Goal: Check status: Check status

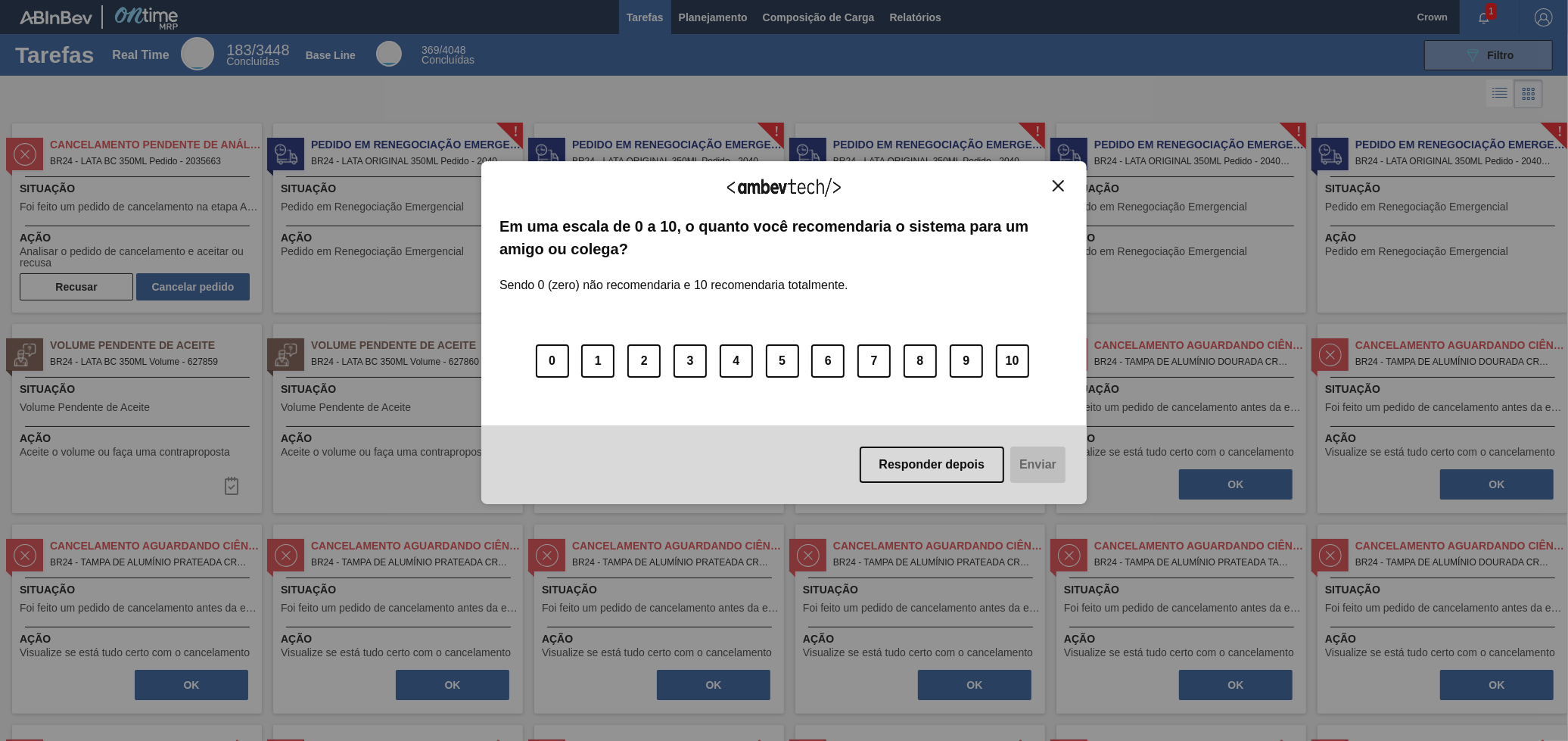
drag, startPoint x: 1062, startPoint y: 190, endPoint x: 987, endPoint y: 182, distance: 75.4
click at [1061, 190] on img "Close" at bounding box center [1058, 185] width 11 height 11
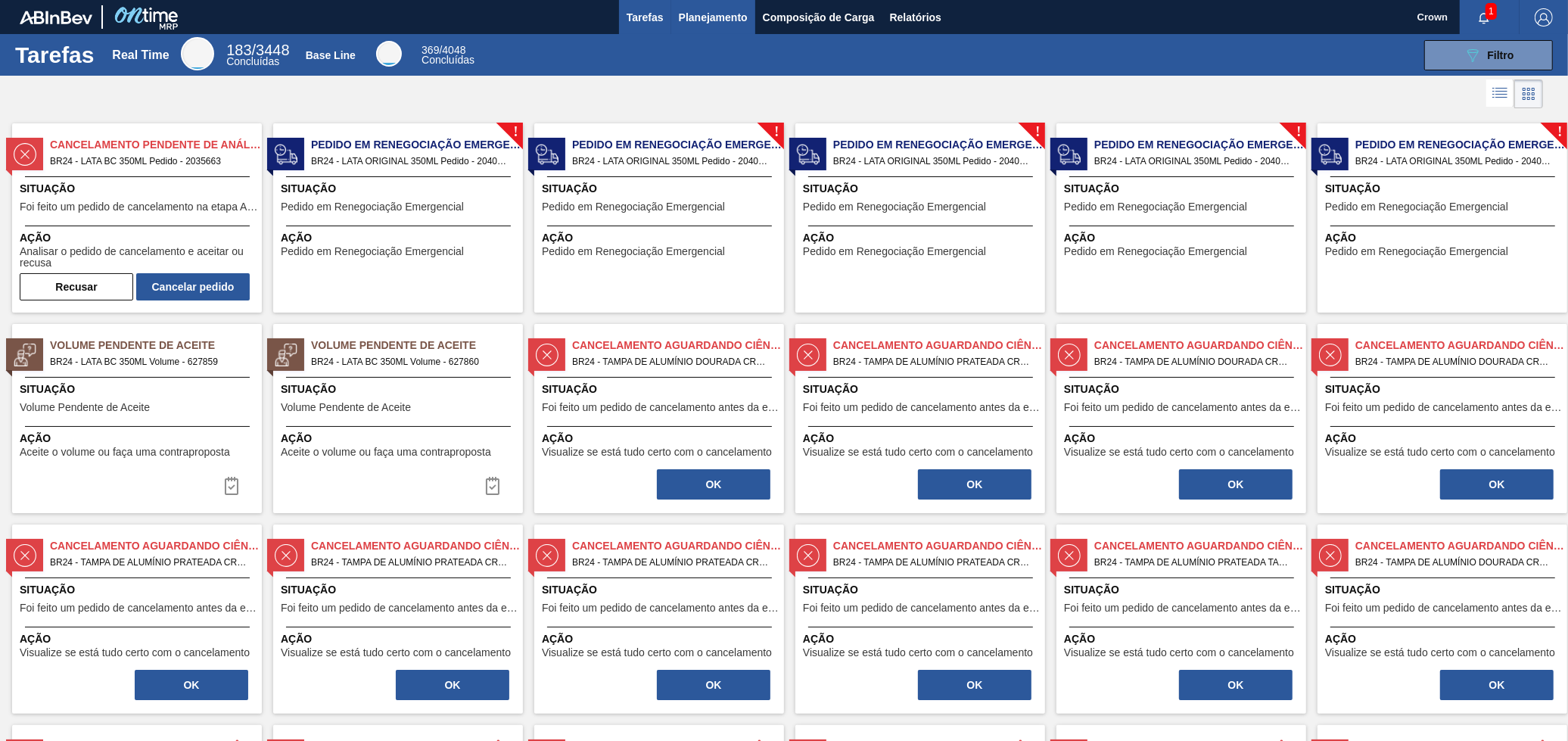
click at [715, 20] on span "Planejamento" at bounding box center [714, 17] width 69 height 18
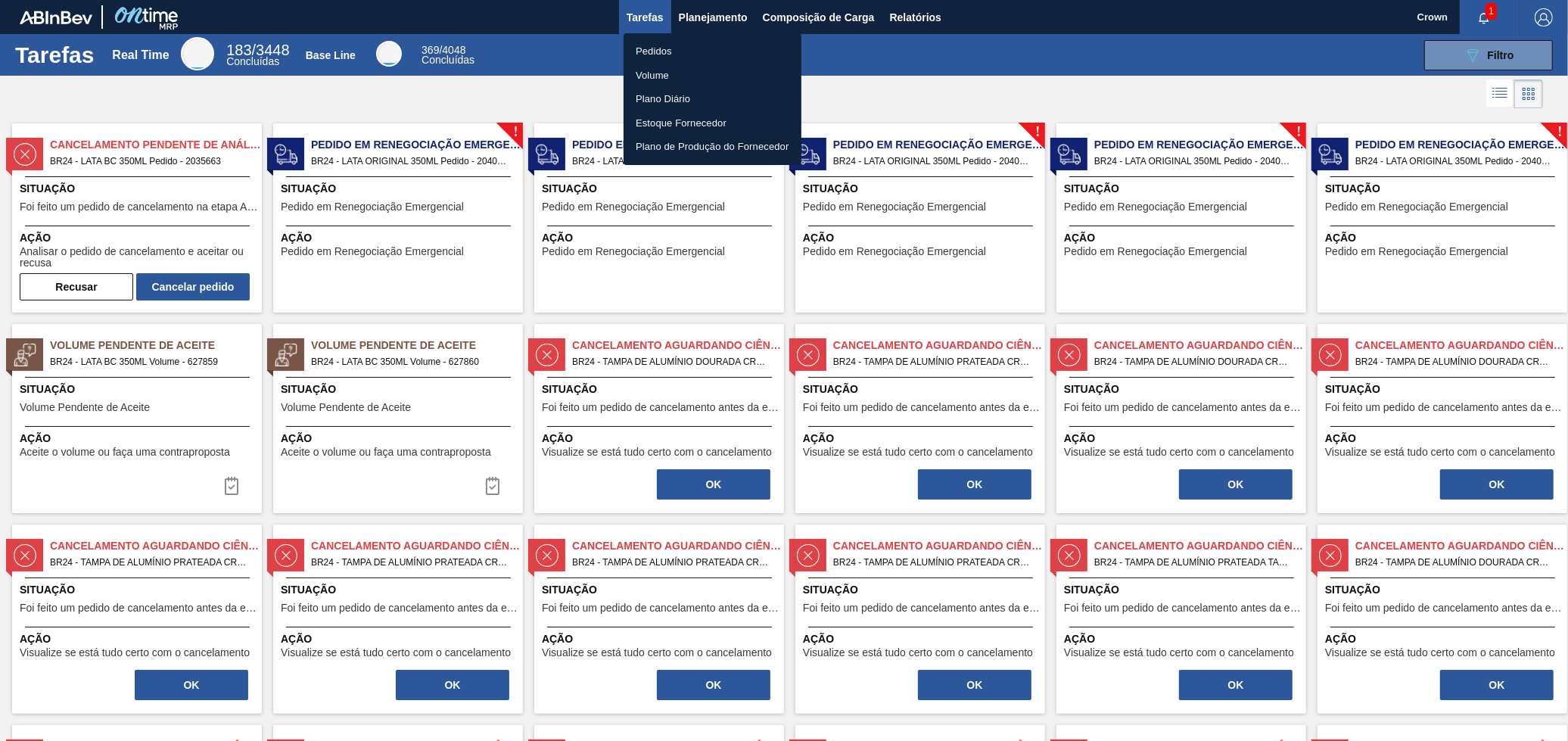
click at [682, 53] on li "Pedidos" at bounding box center [713, 51] width 178 height 24
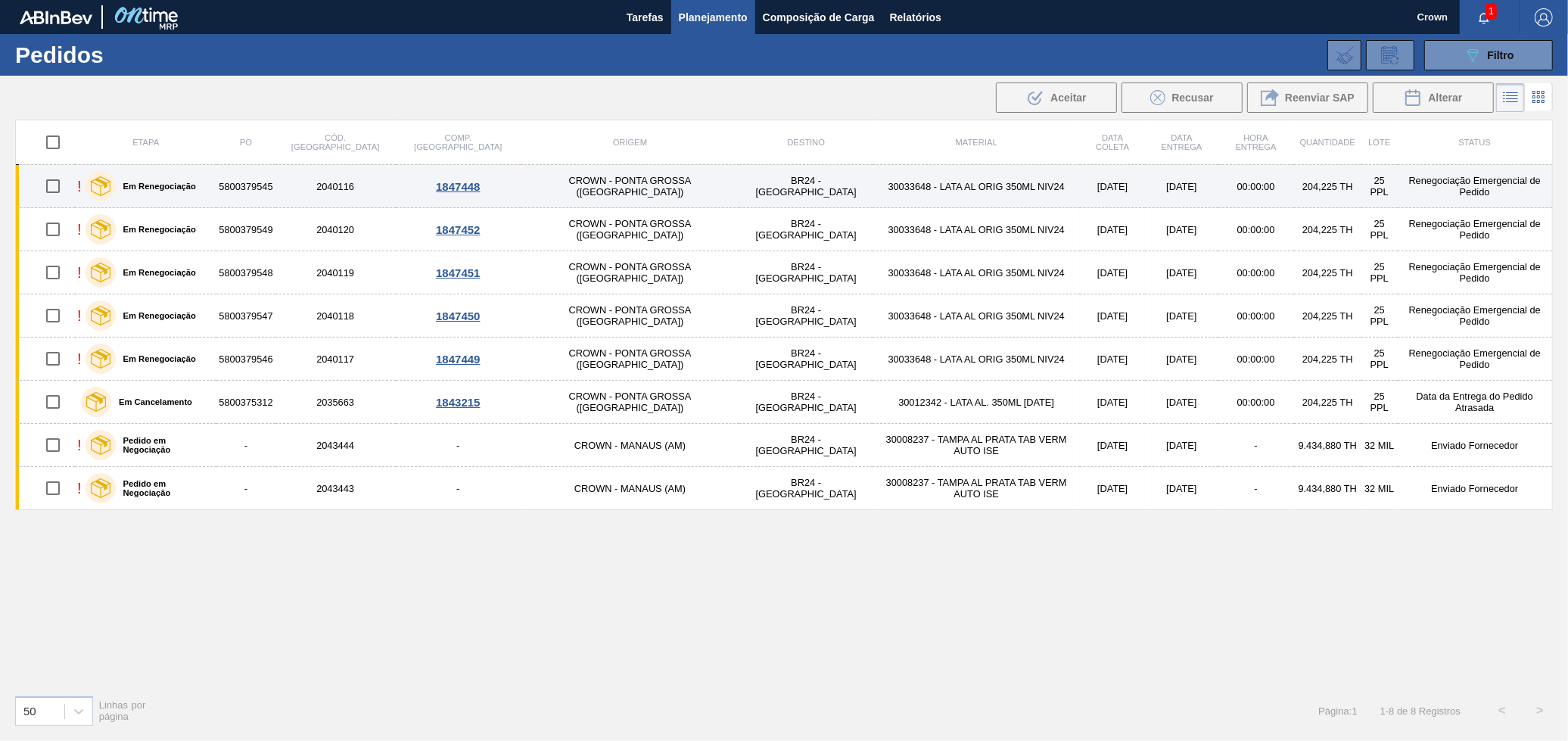
click at [872, 194] on td "30033648 - LATA AL ORIG 350ML NIV24" at bounding box center [976, 185] width 208 height 43
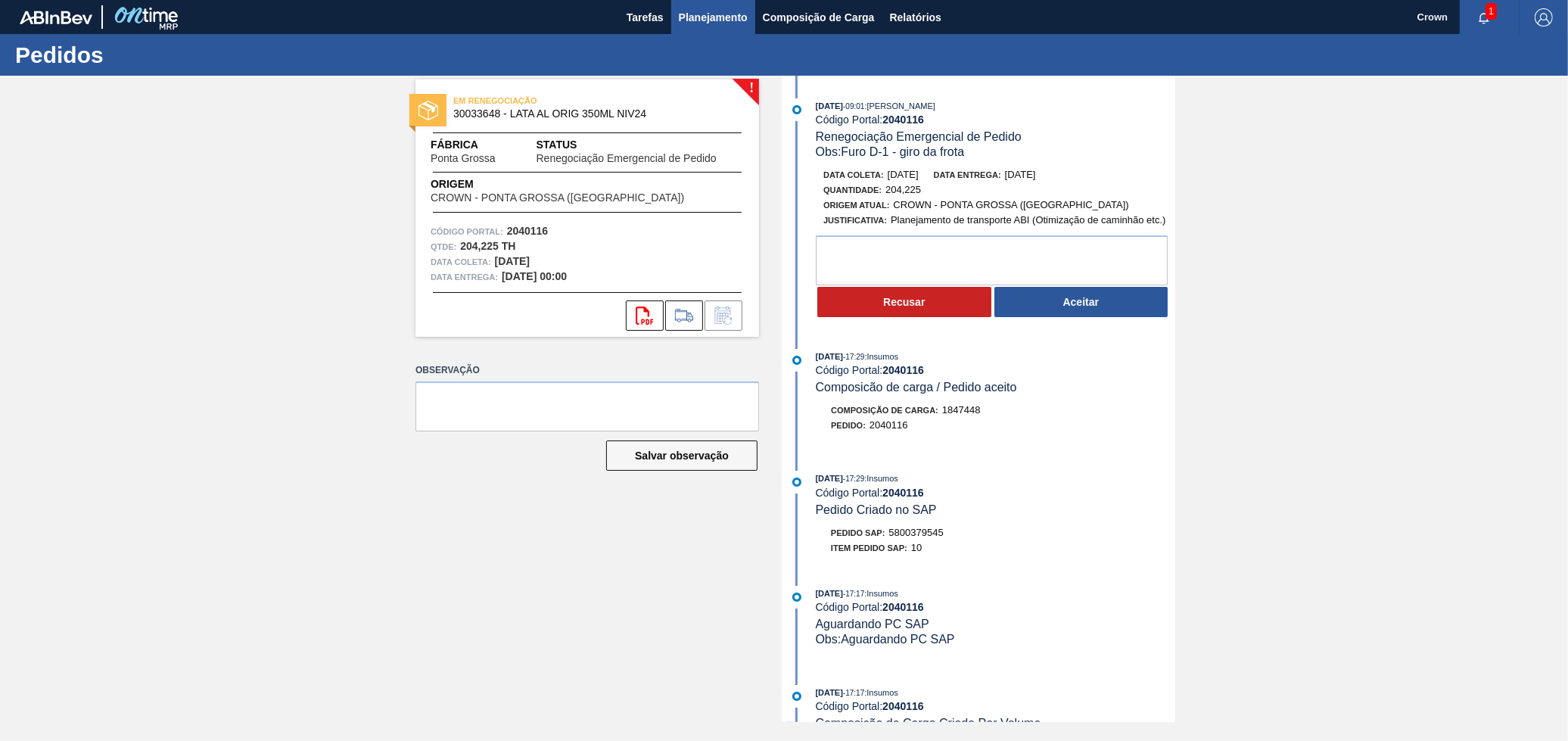
click at [715, 11] on span "Planejamento" at bounding box center [714, 17] width 69 height 18
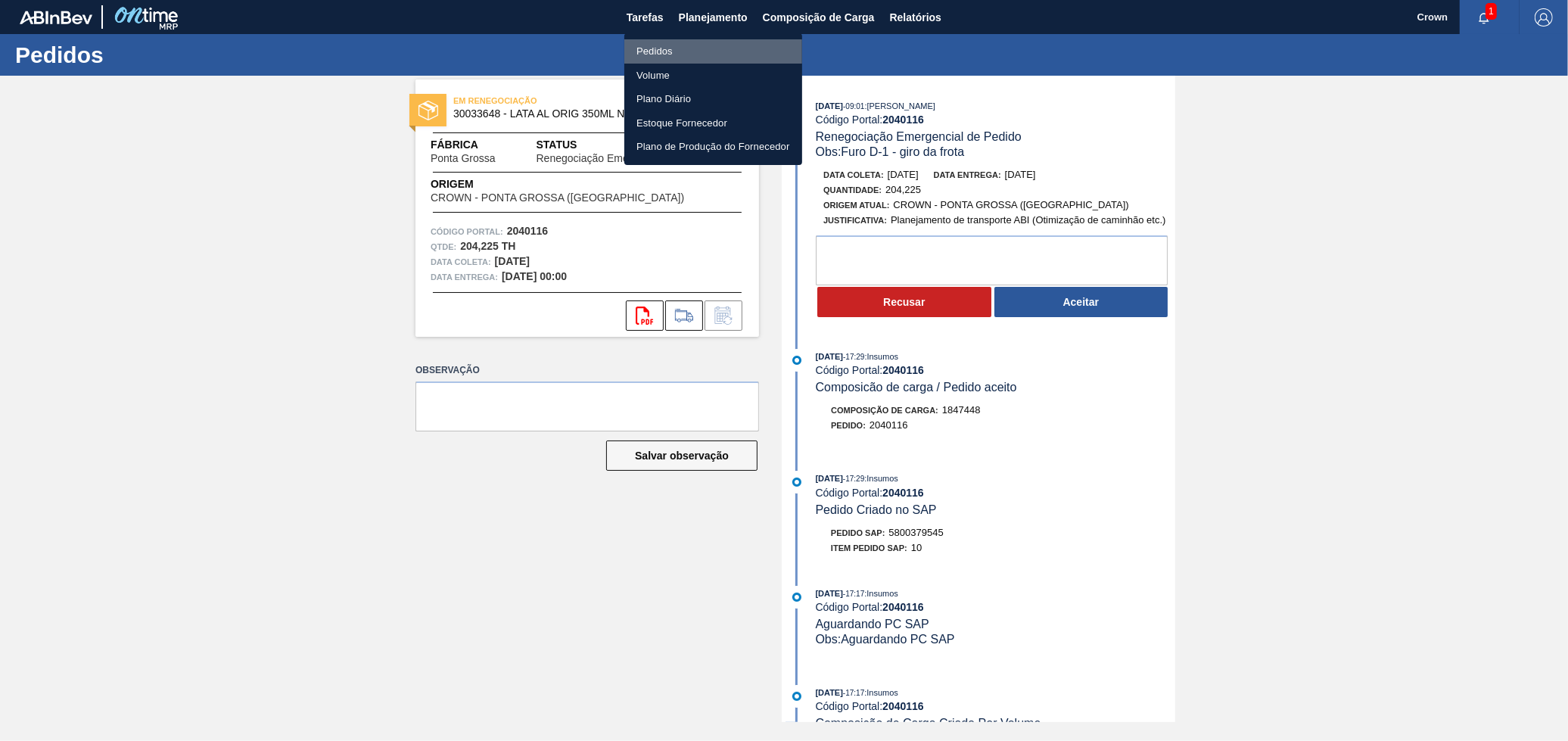
click at [681, 55] on li "Pedidos" at bounding box center [714, 51] width 178 height 24
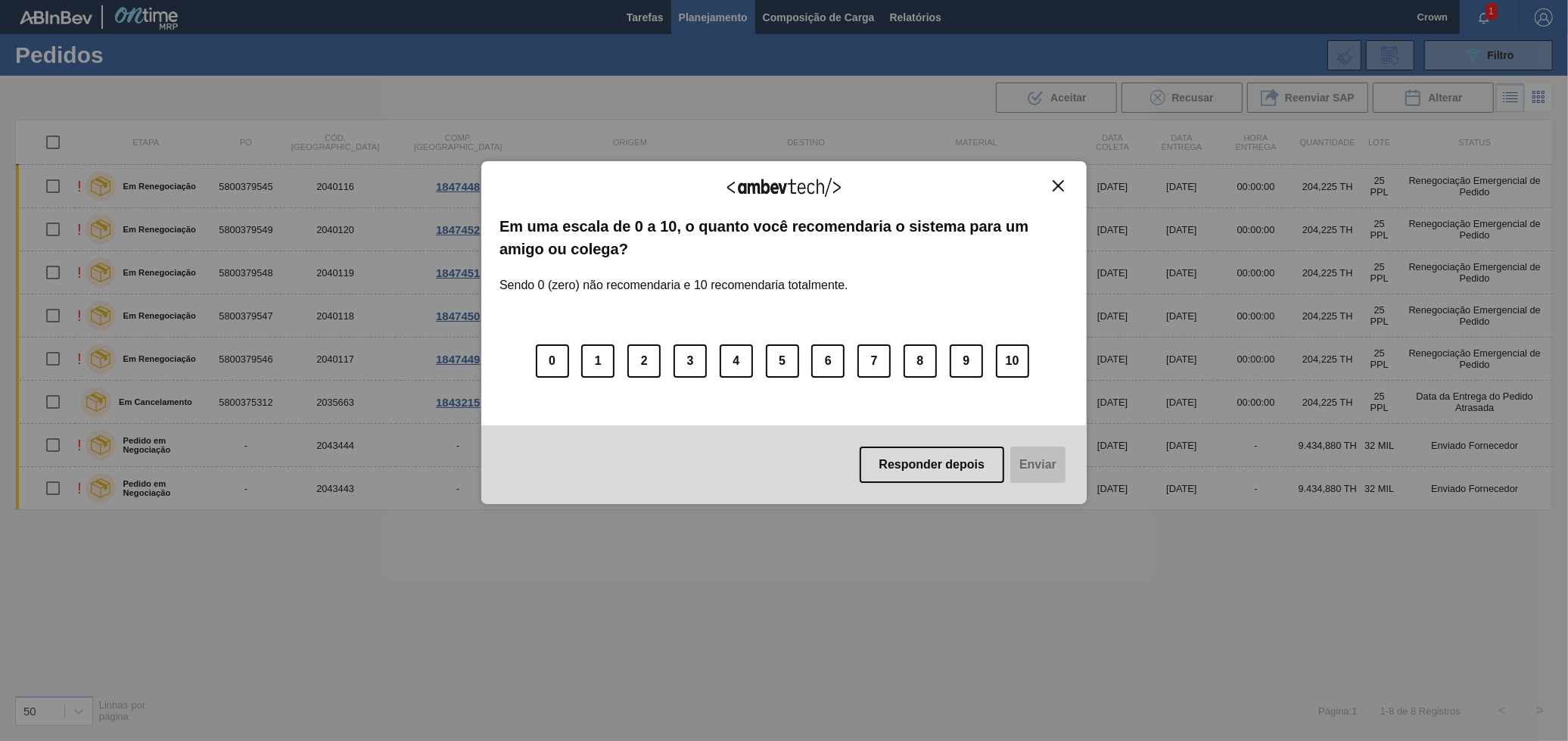
click at [1069, 189] on div "Agradecemos seu feedback! Em uma escala de 0 a 10, o quanto você recomendaria o…" at bounding box center [784, 333] width 606 height 343
click at [1058, 185] on img "Close" at bounding box center [1058, 185] width 11 height 11
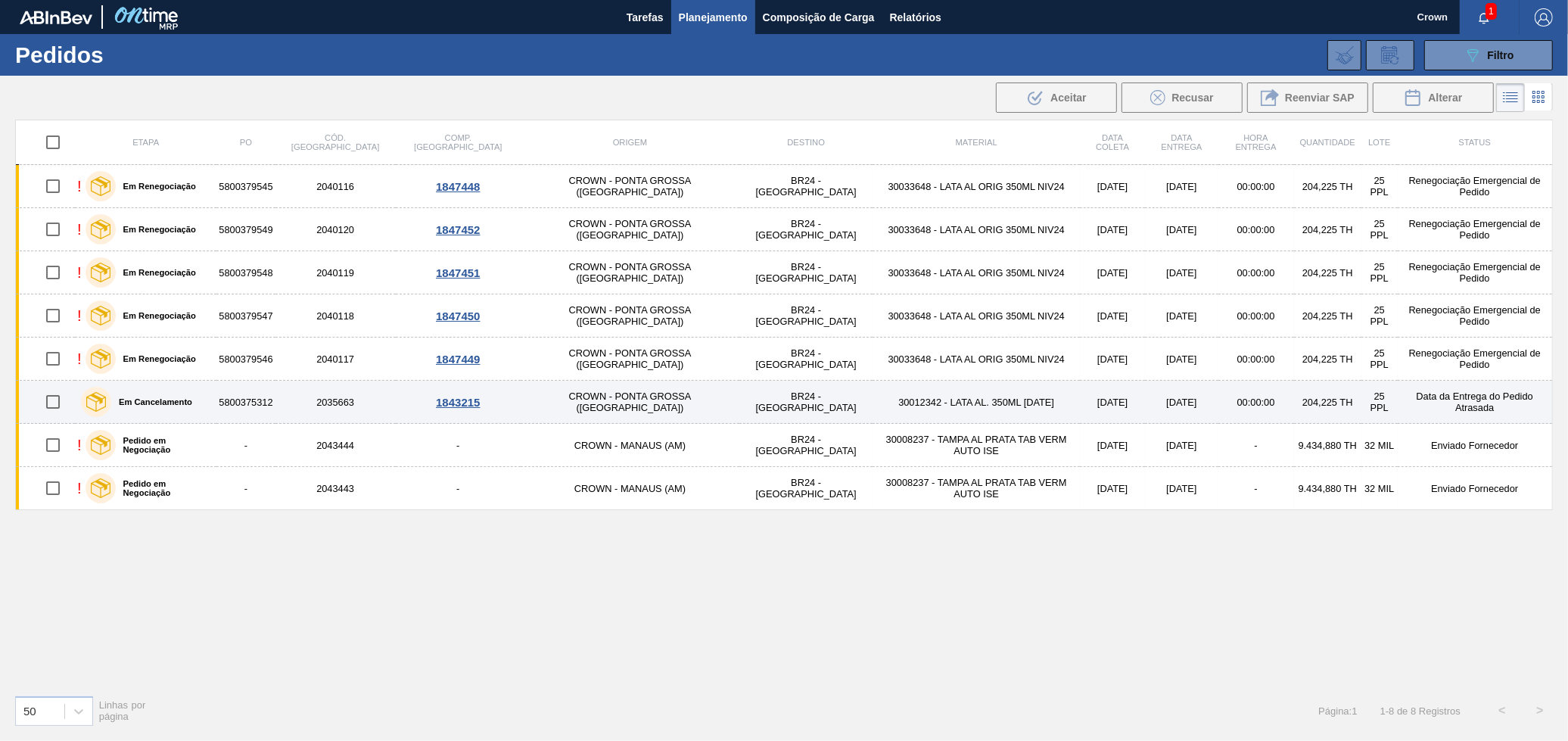
click at [1080, 393] on td "[DATE]" at bounding box center [1113, 402] width 65 height 43
